Goal: Information Seeking & Learning: Learn about a topic

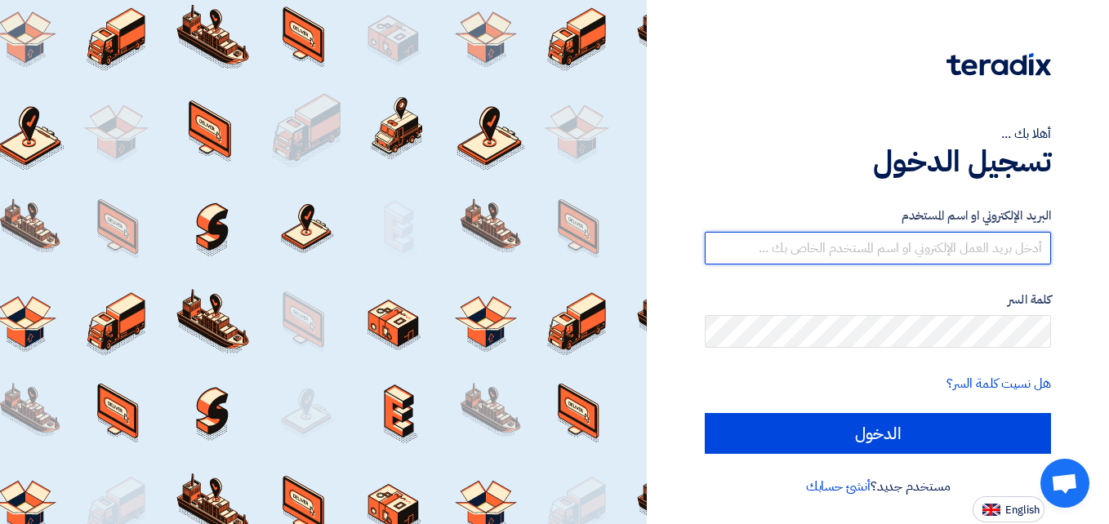
type input "[EMAIL_ADDRESS][DOMAIN_NAME]"
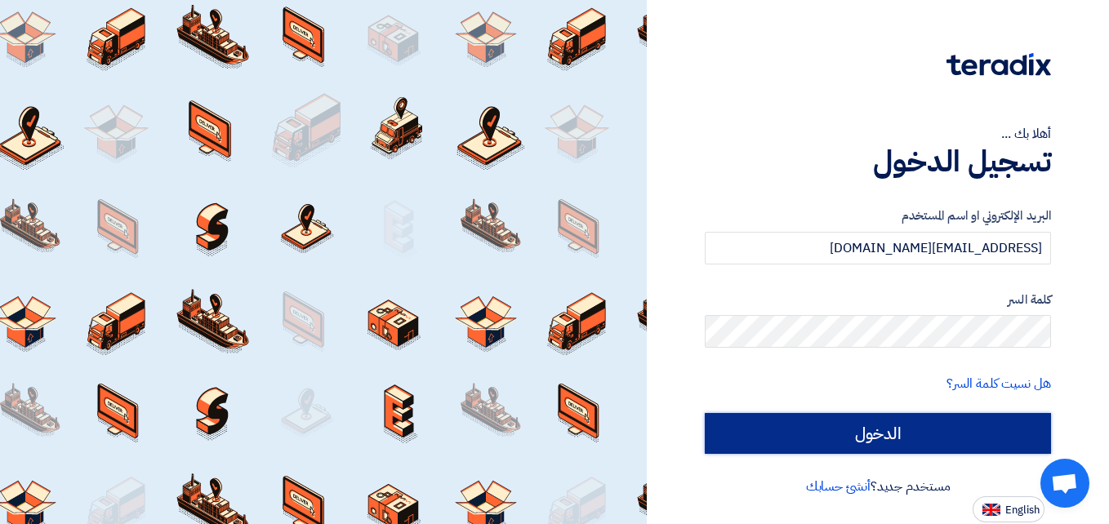
drag, startPoint x: 0, startPoint y: 0, endPoint x: 729, endPoint y: 443, distance: 852.9
click at [729, 443] on input "الدخول" at bounding box center [878, 433] width 346 height 41
type input "Sign in"
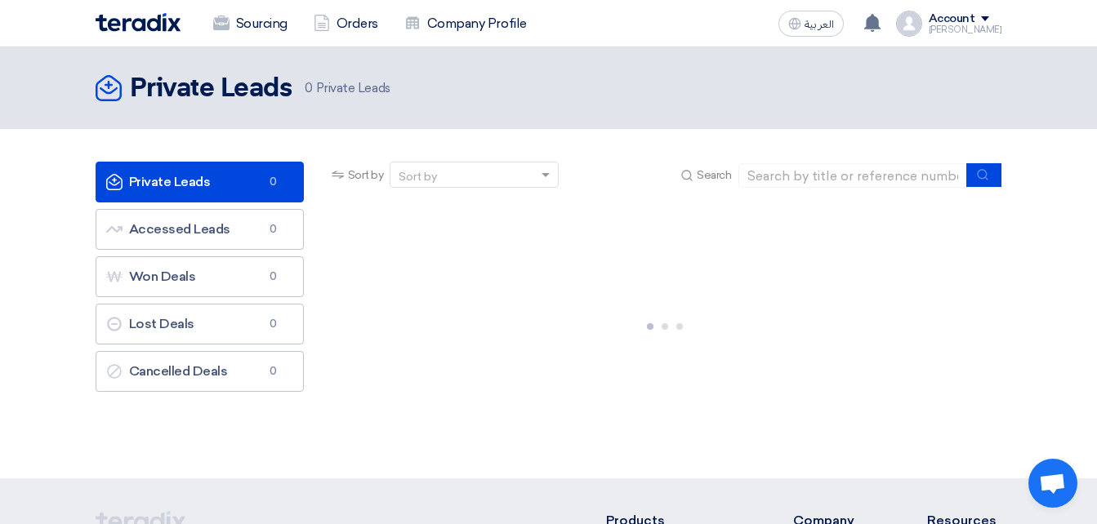
click at [218, 413] on div "Private Leads Private Leads 0 Accessed Leads Accessed Leads 0 Won Deals Won Dea…" at bounding box center [199, 304] width 233 height 284
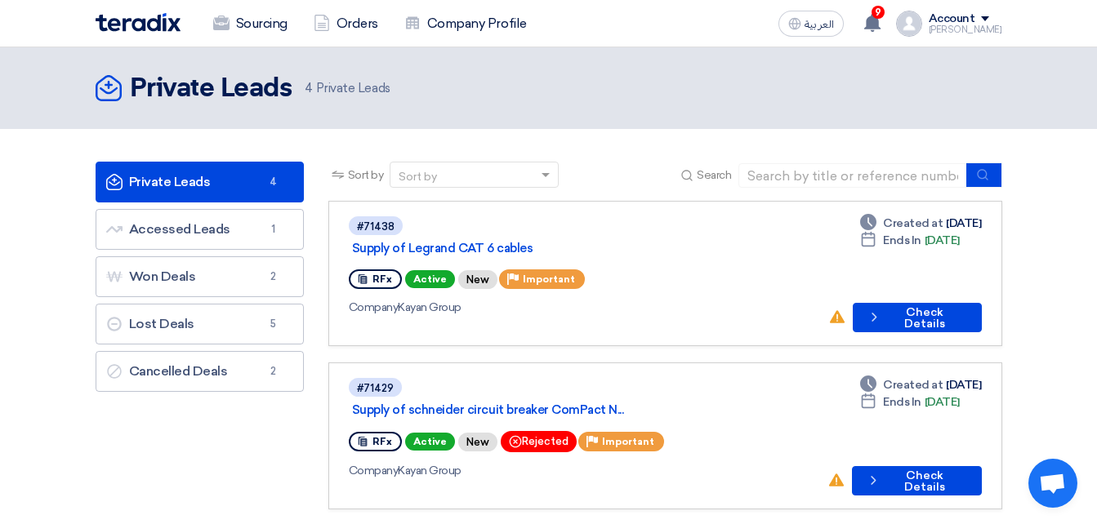
click at [791, 271] on div "#71438 Supply of [PERSON_NAME] CAT 6 cables RFx Active New Priority Important C…" at bounding box center [582, 274] width 466 height 118
click at [435, 270] on span "Active" at bounding box center [430, 279] width 50 height 18
click at [434, 270] on span "Active" at bounding box center [430, 279] width 50 height 18
click at [425, 270] on span "Active" at bounding box center [430, 279] width 50 height 18
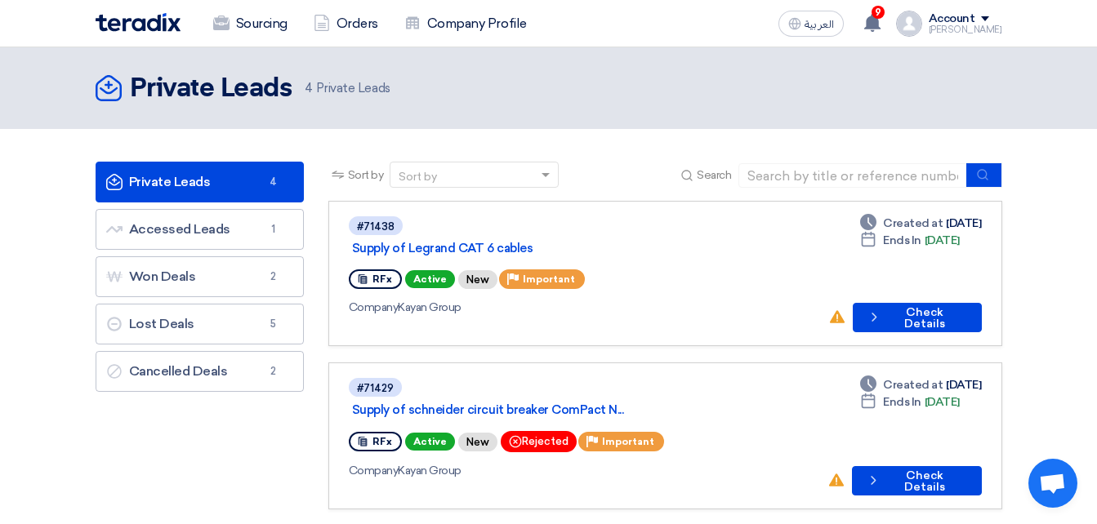
click at [930, 281] on div "Deadline Created at [DATE] Deadline Ends In [DATE] No action taken yet! Check d…" at bounding box center [905, 274] width 154 height 118
click at [877, 304] on button "Check details Check Details" at bounding box center [916, 317] width 129 height 29
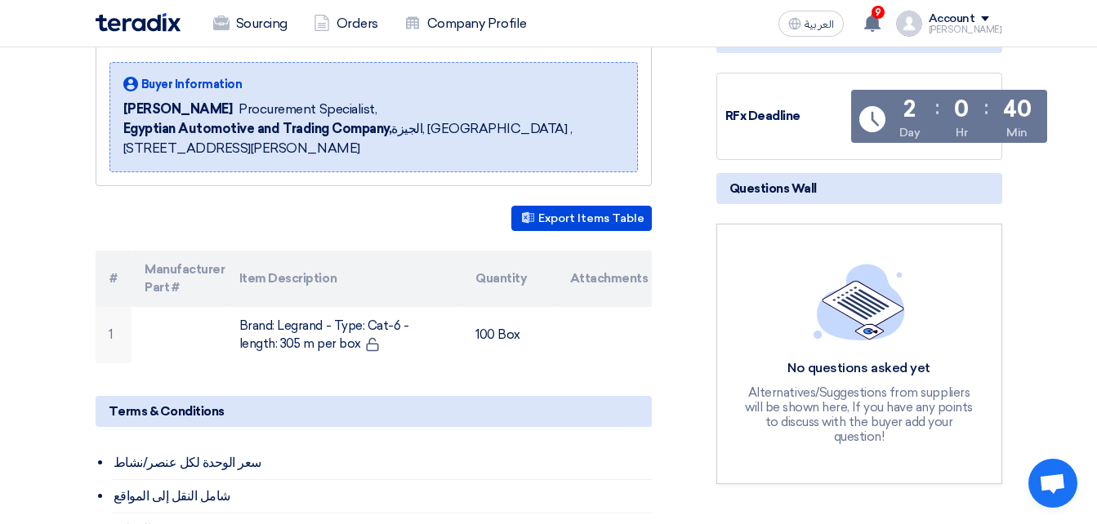
scroll to position [242, 0]
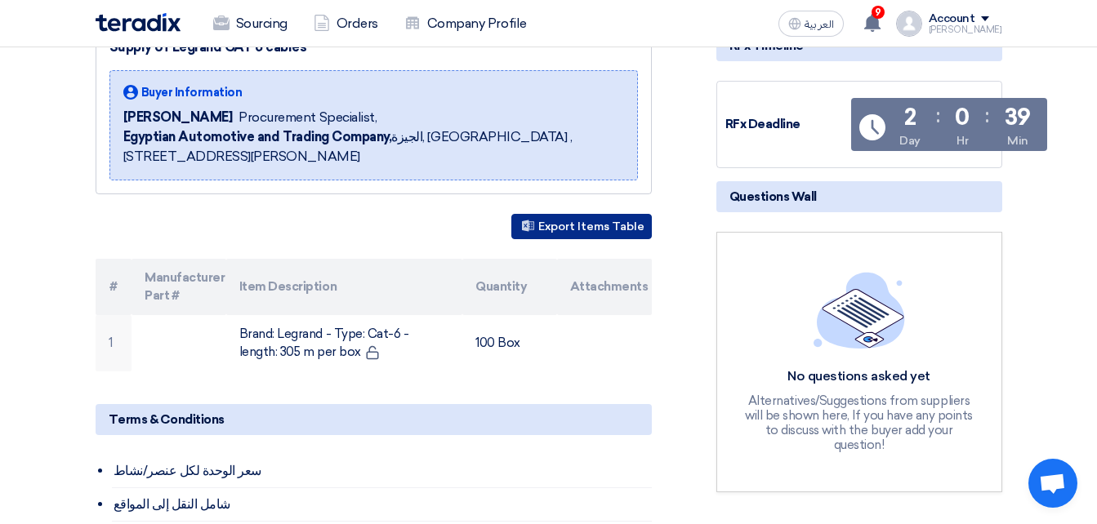
click at [586, 229] on button "Export Items Table" at bounding box center [581, 226] width 140 height 25
